Goal: Navigation & Orientation: Find specific page/section

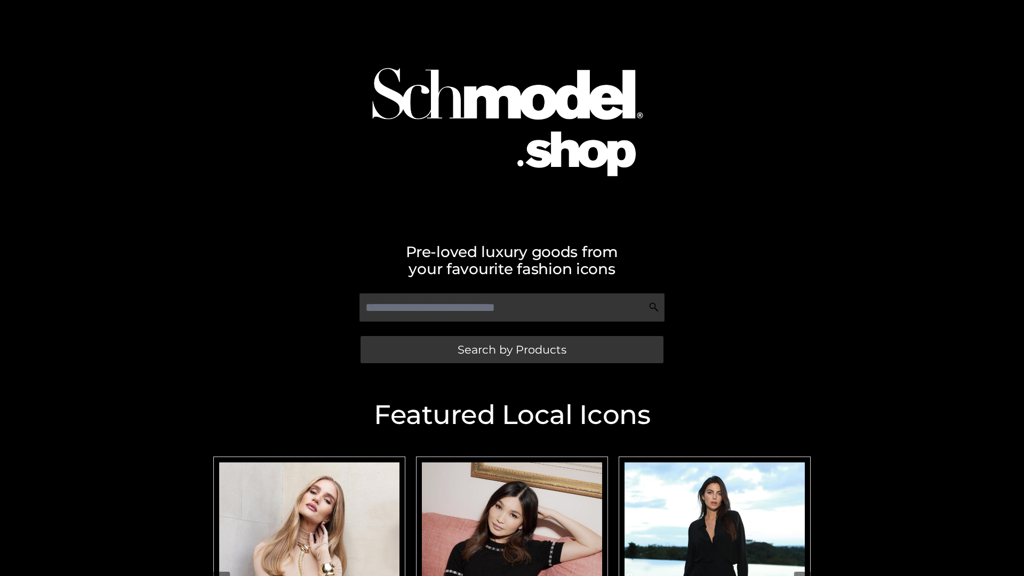
click at [511, 349] on span "Search by Products" at bounding box center [511, 349] width 109 height 11
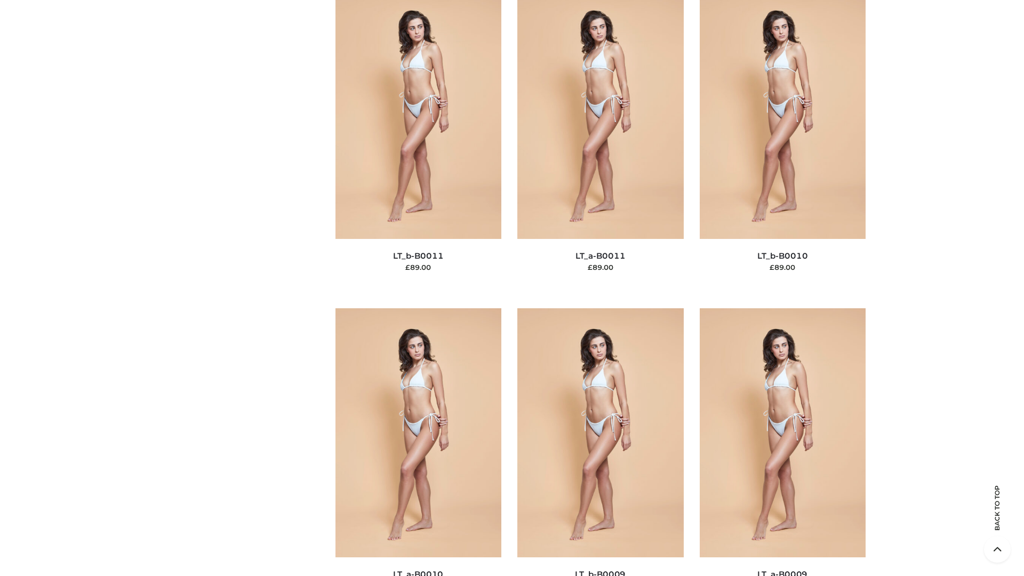
scroll to position [4789, 0]
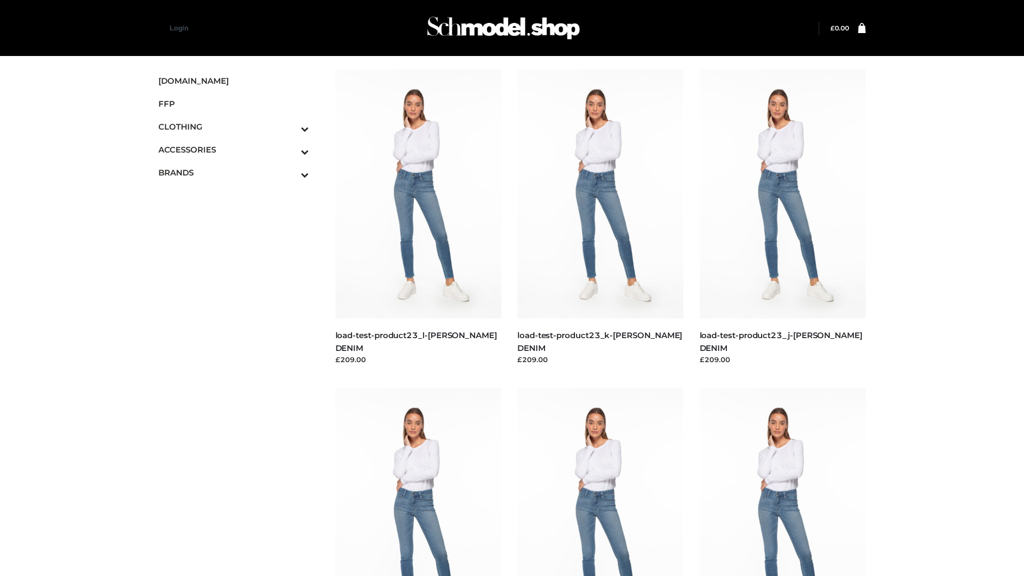
scroll to position [935, 0]
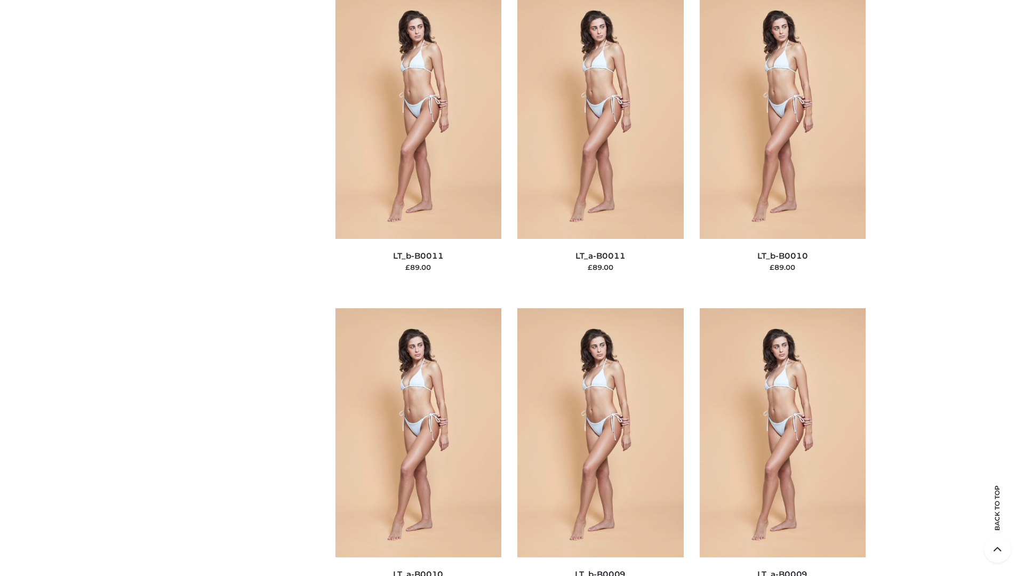
scroll to position [4789, 0]
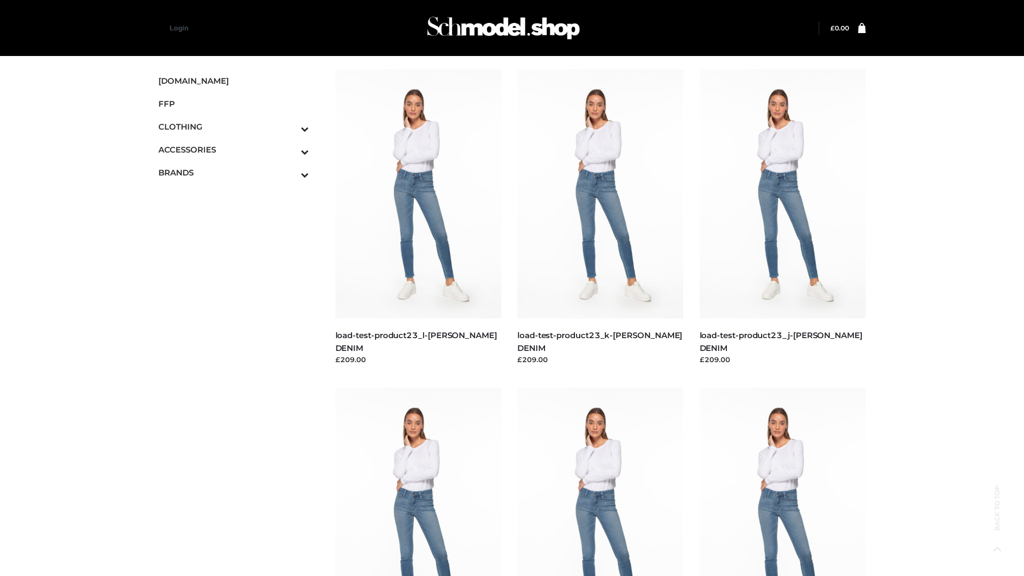
scroll to position [935, 0]
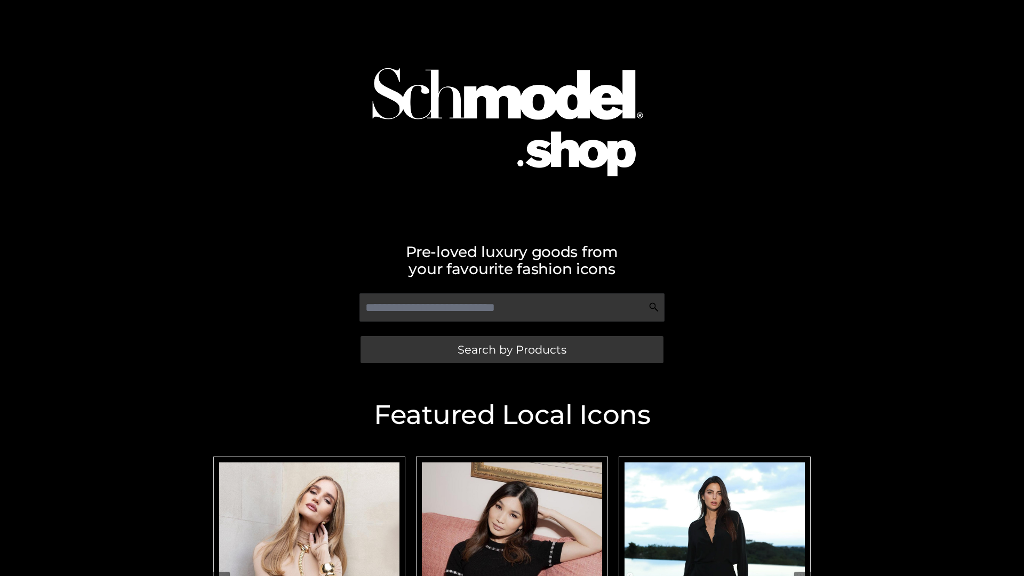
click at [511, 349] on span "Search by Products" at bounding box center [511, 349] width 109 height 11
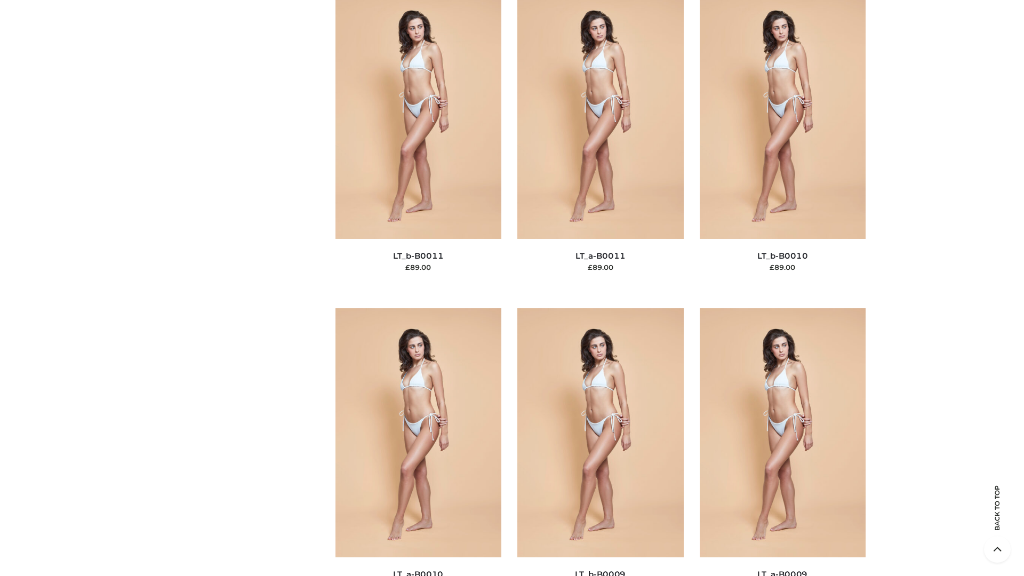
scroll to position [4789, 0]
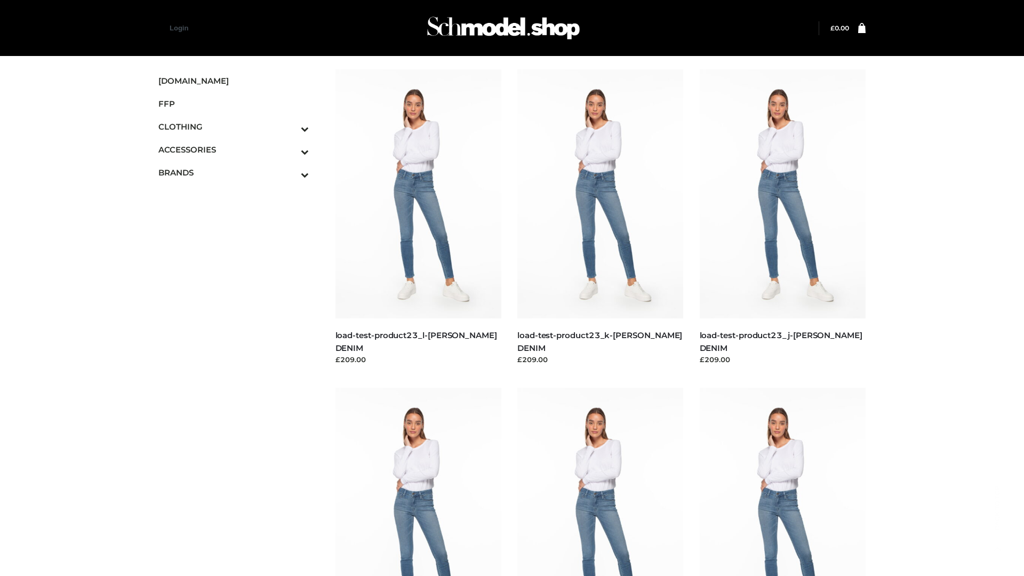
scroll to position [935, 0]
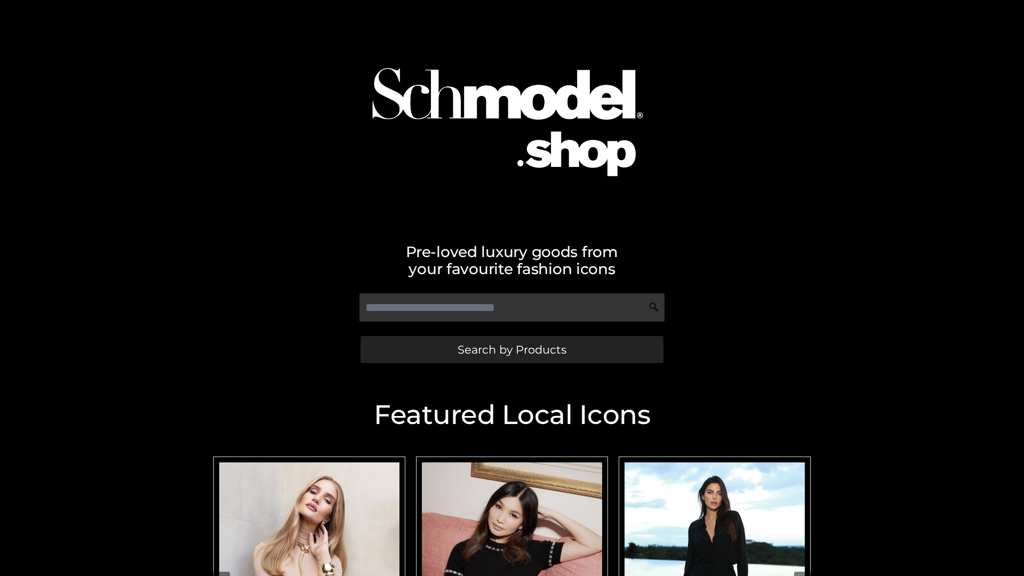
click at [511, 349] on span "Search by Products" at bounding box center [511, 349] width 109 height 11
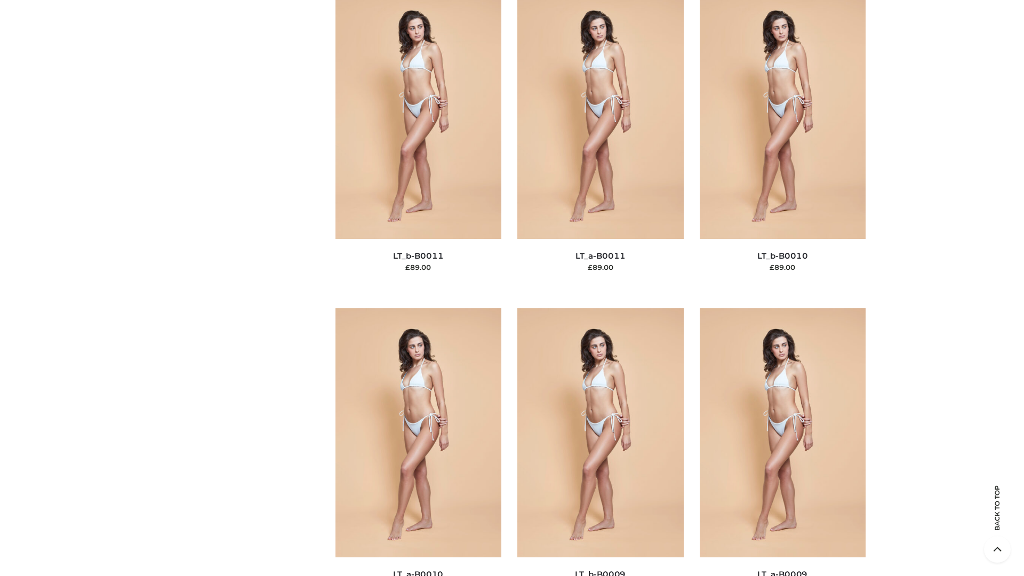
scroll to position [4789, 0]
